Goal: Task Accomplishment & Management: Manage account settings

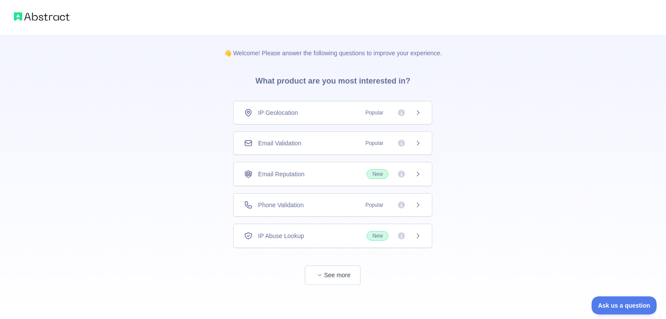
click at [301, 147] on div "Email Validation Popular" at bounding box center [332, 142] width 199 height 23
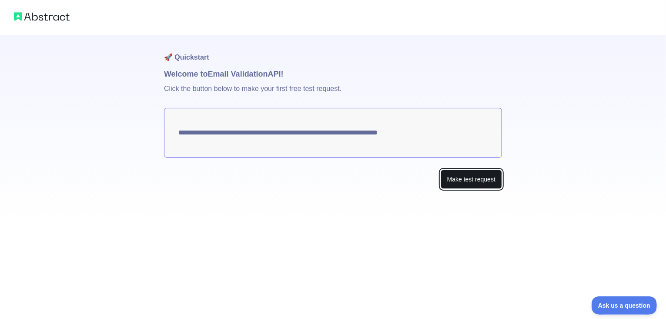
click at [465, 185] on button "Make test request" at bounding box center [471, 180] width 61 height 20
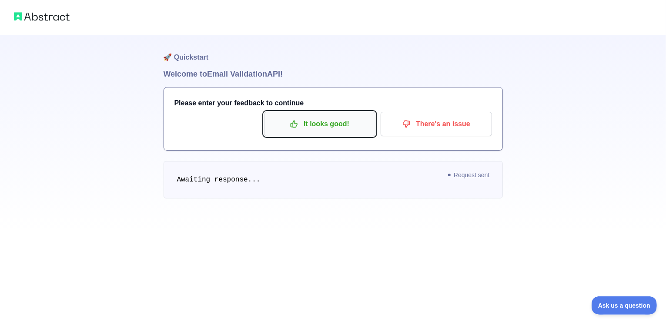
click at [293, 130] on p "It looks good!" at bounding box center [320, 124] width 98 height 15
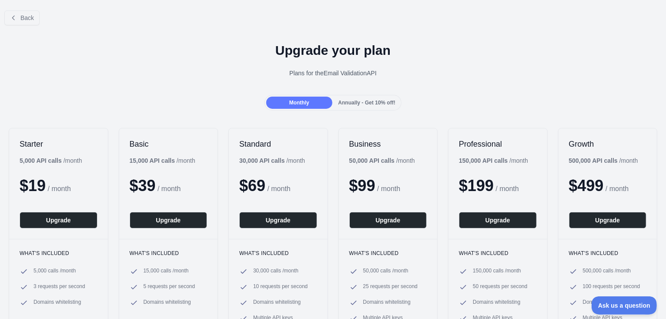
click at [347, 100] on span "Annually - Get 10% off!" at bounding box center [366, 103] width 57 height 6
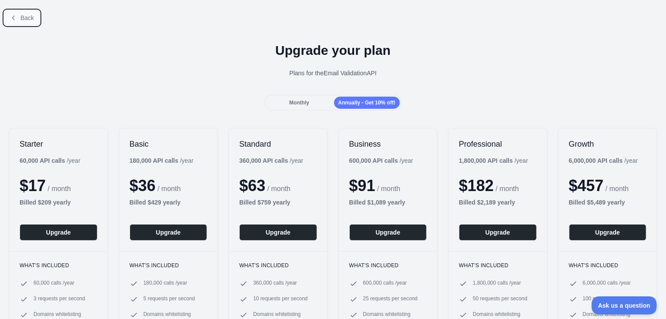
click at [31, 19] on span "Back" at bounding box center [26, 17] width 13 height 7
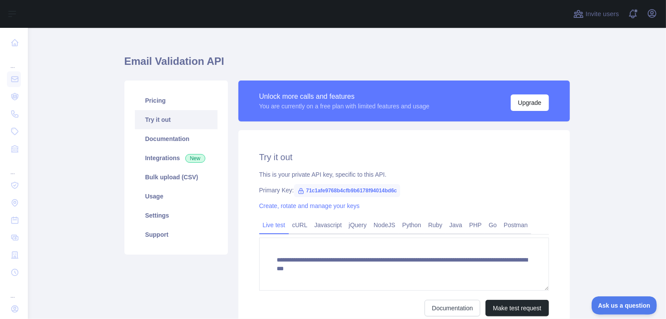
scroll to position [12, 0]
click at [297, 189] on icon at bounding box center [300, 190] width 7 height 7
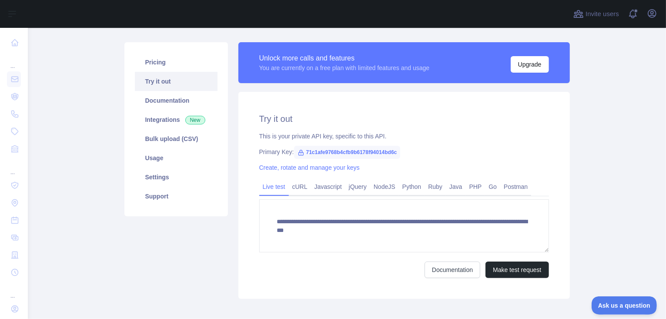
scroll to position [52, 0]
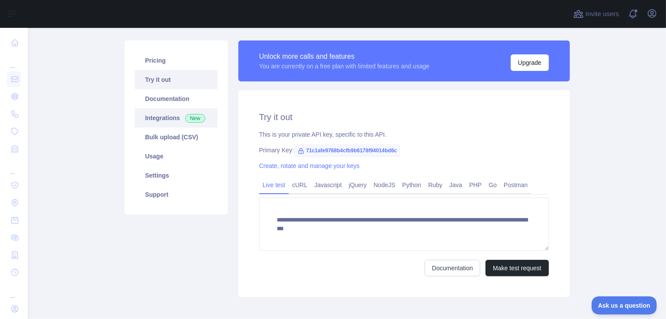
click at [174, 122] on link "Integrations New" at bounding box center [176, 117] width 83 height 19
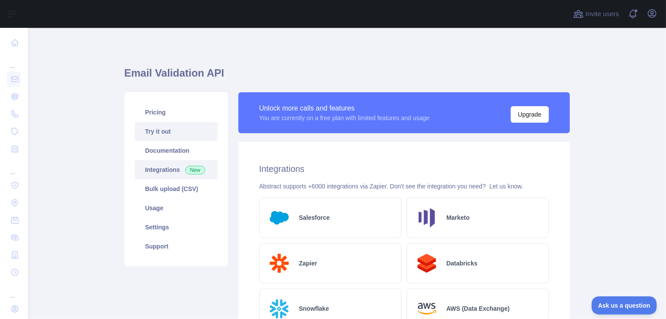
click at [160, 127] on link "Try it out" at bounding box center [176, 131] width 83 height 19
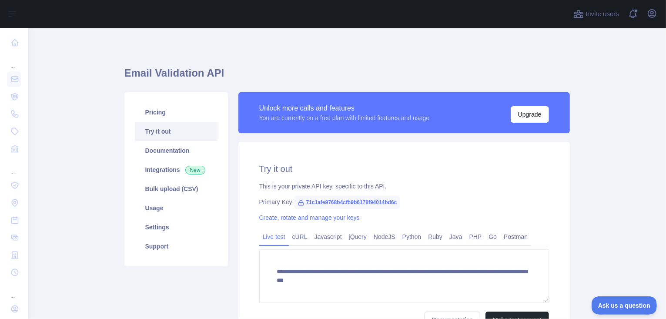
click at [297, 202] on icon at bounding box center [300, 202] width 7 height 7
click at [321, 201] on span "71c1afe9768b4cfb9b6178f94014bd6c" at bounding box center [347, 202] width 107 height 13
click at [395, 179] on div "**********" at bounding box center [403, 245] width 331 height 207
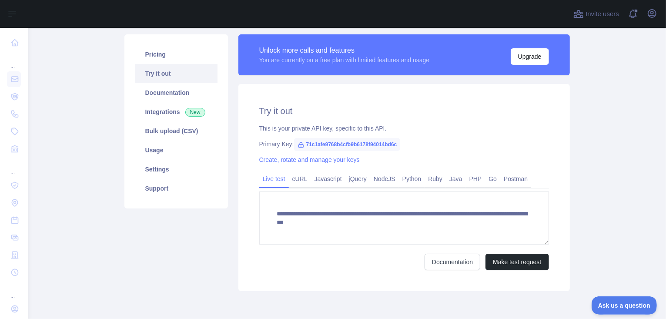
scroll to position [58, 0]
click at [384, 180] on link "NodeJS" at bounding box center [384, 179] width 29 height 14
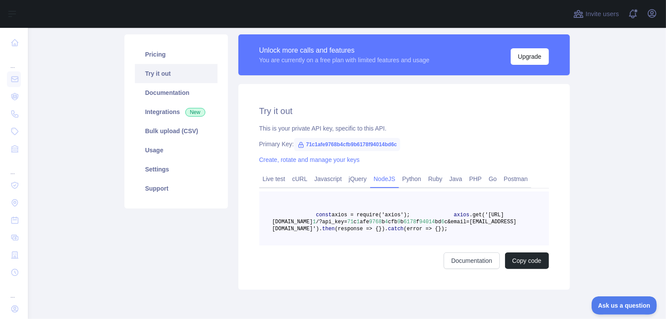
click at [384, 180] on link "NodeJS" at bounding box center [384, 179] width 29 height 14
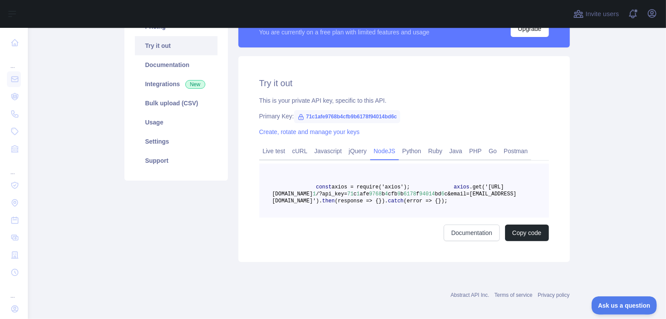
scroll to position [73, 0]
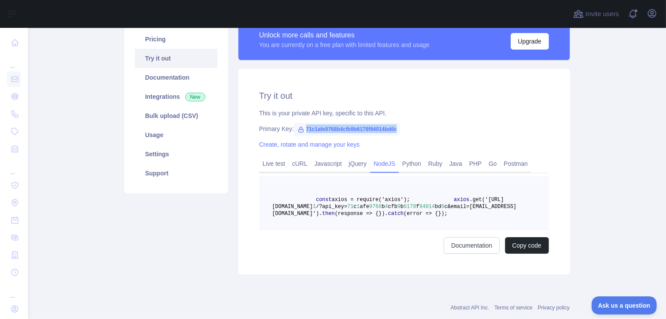
drag, startPoint x: 300, startPoint y: 129, endPoint x: 413, endPoint y: 128, distance: 112.6
click at [413, 128] on div "Primary Key: 71c1afe9768b4cfb9b6178f94014bd6c" at bounding box center [404, 128] width 290 height 9
copy span "71c1afe9768b4cfb9b6178f94014bd6c"
click at [157, 138] on link "Usage" at bounding box center [176, 134] width 83 height 19
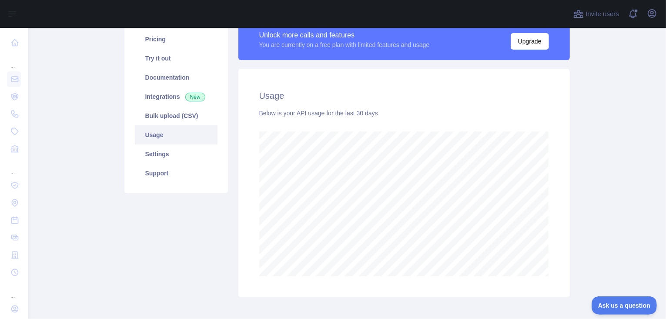
scroll to position [291, 632]
click at [174, 150] on link "Settings" at bounding box center [176, 153] width 83 height 19
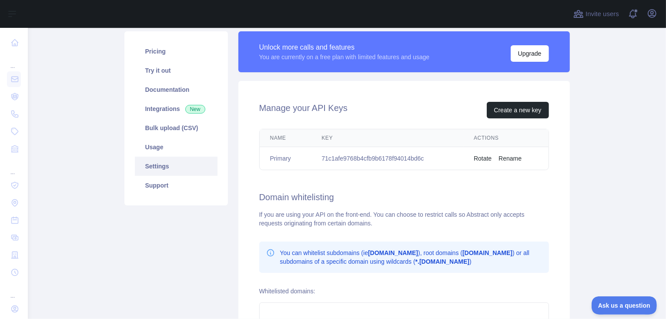
scroll to position [61, 0]
click at [496, 114] on button "Create a new key" at bounding box center [518, 110] width 62 height 17
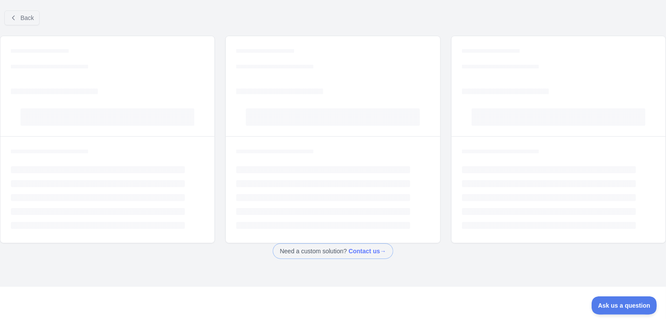
scroll to position [11, 0]
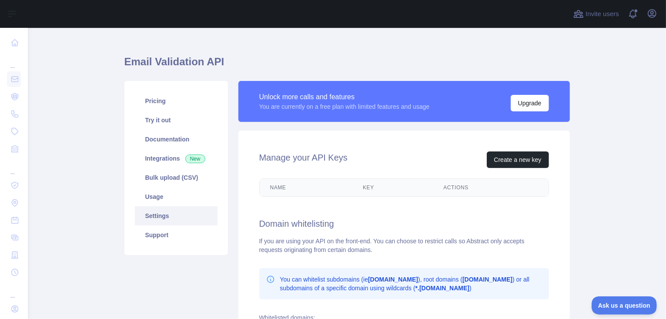
scroll to position [61, 0]
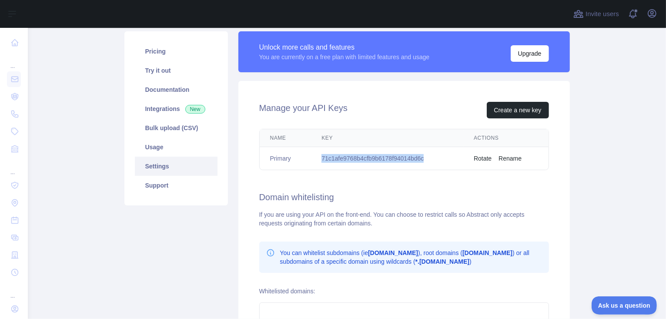
drag, startPoint x: 422, startPoint y: 158, endPoint x: 319, endPoint y: 163, distance: 103.2
click at [319, 163] on td "71c1afe9768b4cfb9b6178f94014bd6c" at bounding box center [387, 158] width 152 height 23
copy td "71c1afe9768b4cfb9b6178f94014bd6c"
click at [309, 180] on div "Manage your API Keys Create a new key Name Key Actions Primary 71c1afe9768b4cfb…" at bounding box center [403, 236] width 331 height 311
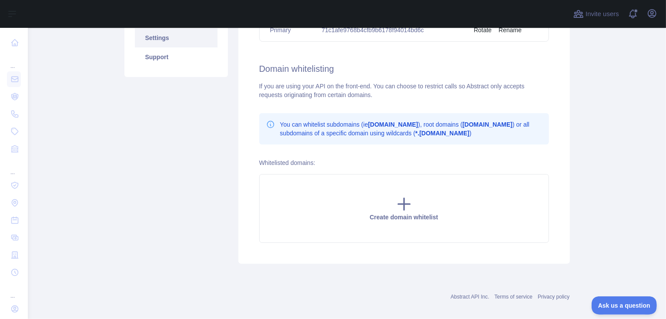
scroll to position [191, 0]
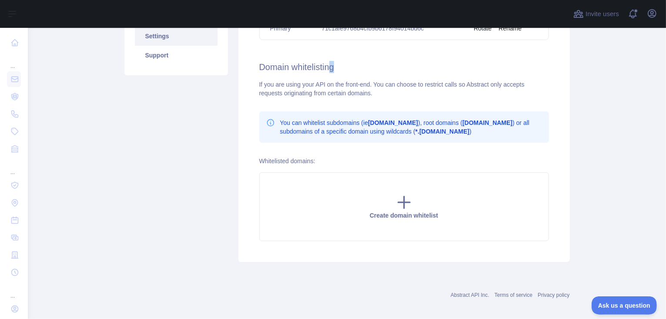
drag, startPoint x: 333, startPoint y: 69, endPoint x: 327, endPoint y: 70, distance: 5.8
click at [327, 70] on h2 "Domain whitelisting" at bounding box center [404, 67] width 290 height 12
